Goal: Information Seeking & Learning: Learn about a topic

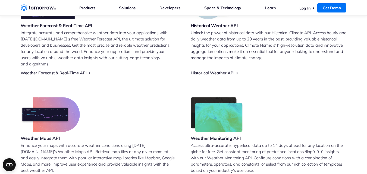
scroll to position [259, 0]
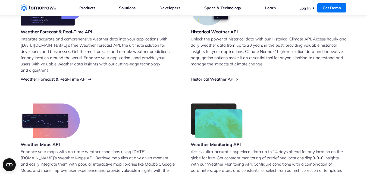
click at [85, 77] on link "Weather Forecast & Real-Time API" at bounding box center [54, 79] width 66 height 5
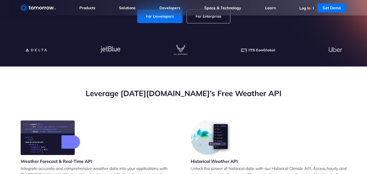
scroll to position [123, 0]
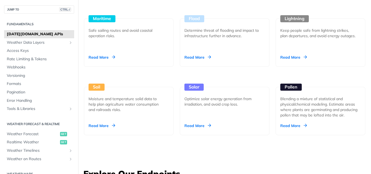
scroll to position [589, 0]
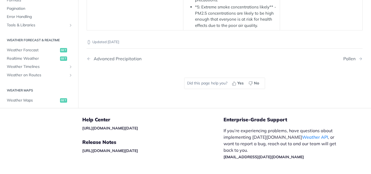
scroll to position [151, 0]
click at [37, 56] on span "Realtime Weather" at bounding box center [33, 58] width 52 height 5
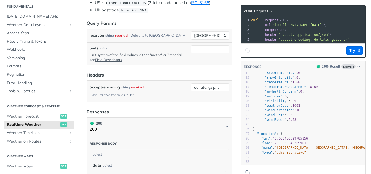
scroll to position [152, 0]
click at [204, 35] on input "toronto" at bounding box center [210, 35] width 38 height 8
type input "="
type input "karachi"
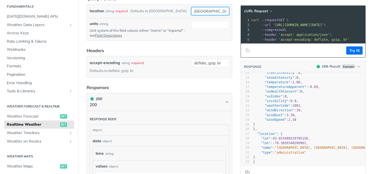
scroll to position [178, 0]
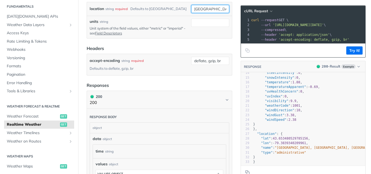
click at [209, 12] on input "karachi" at bounding box center [210, 9] width 38 height 8
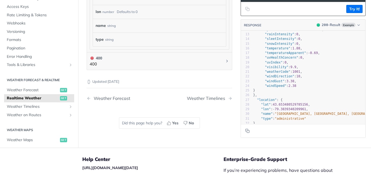
scroll to position [0, 0]
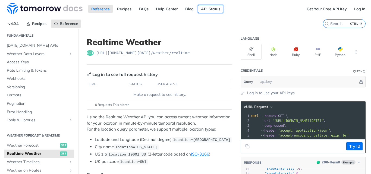
click at [210, 10] on link "API Status" at bounding box center [210, 9] width 25 height 8
